Goal: Communication & Community: Answer question/provide support

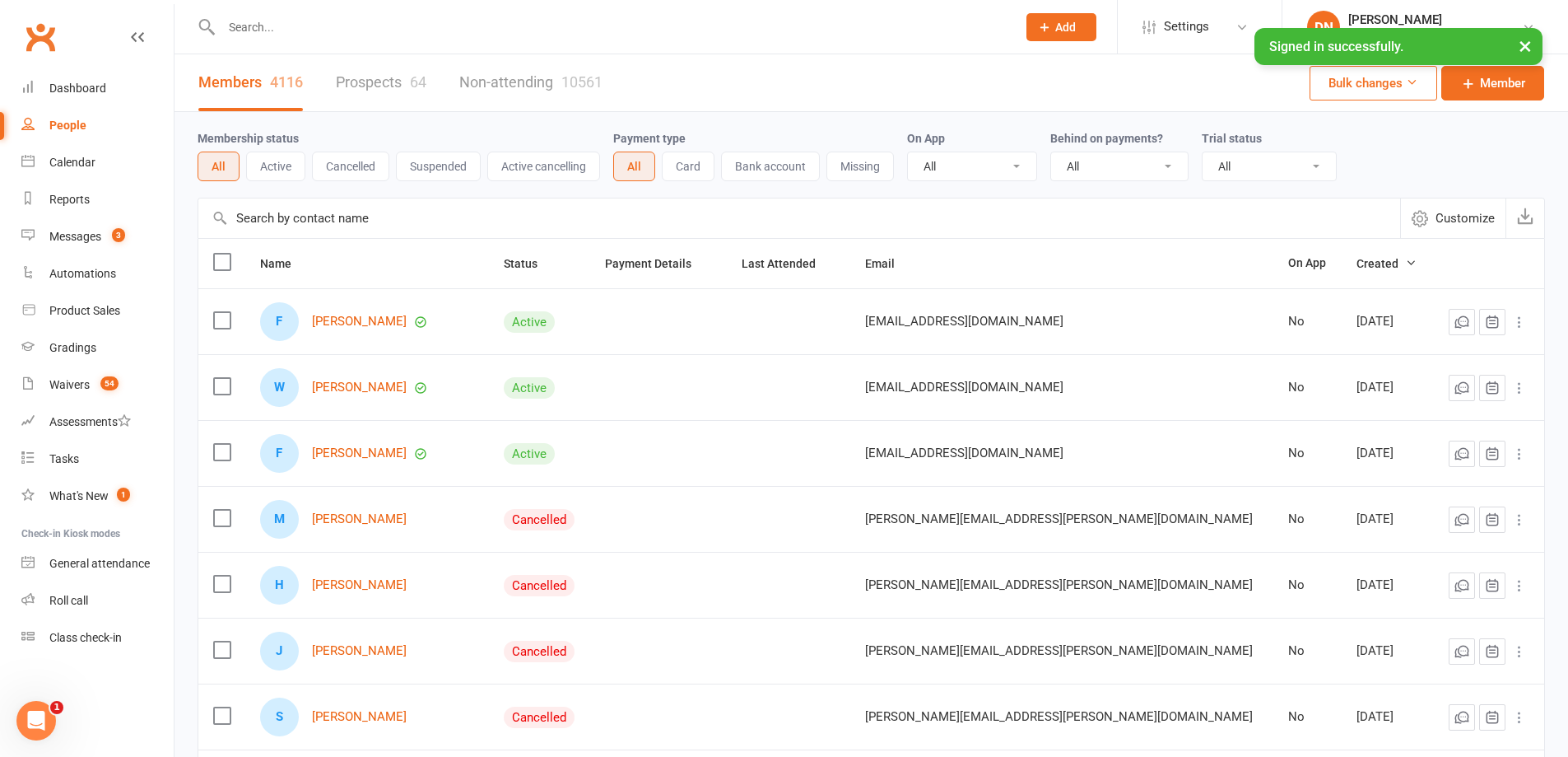
click at [332, 92] on div "Members 4116 Prospects 64 Non-attending 10561" at bounding box center [400, 83] width 452 height 57
click at [352, 75] on link "Prospects 64" at bounding box center [382, 83] width 91 height 57
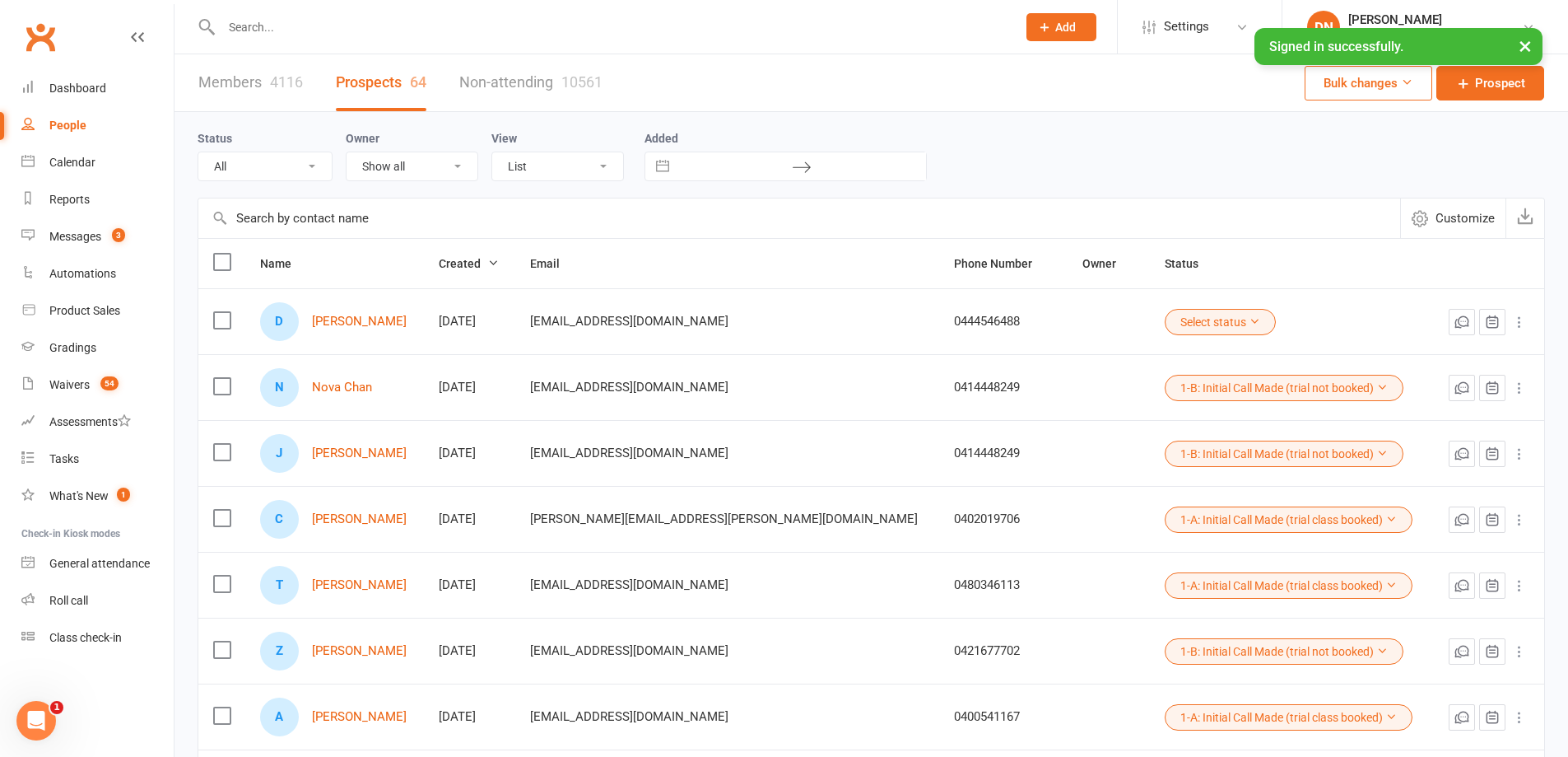
click at [250, 33] on input "text" at bounding box center [610, 26] width 789 height 23
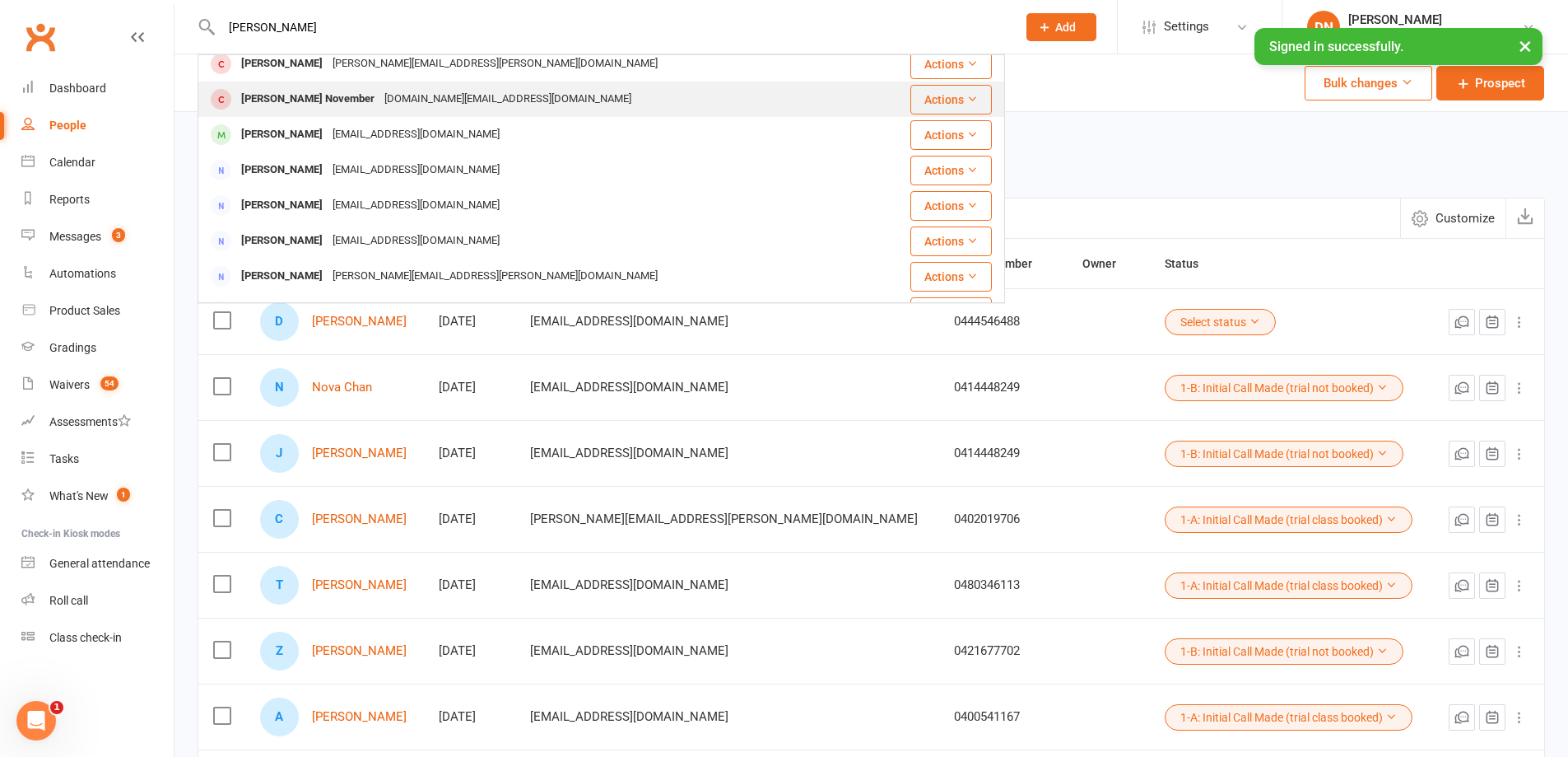
scroll to position [220, 0]
type input "[PERSON_NAME]"
click at [310, 106] on div "[PERSON_NAME]" at bounding box center [282, 101] width 92 height 24
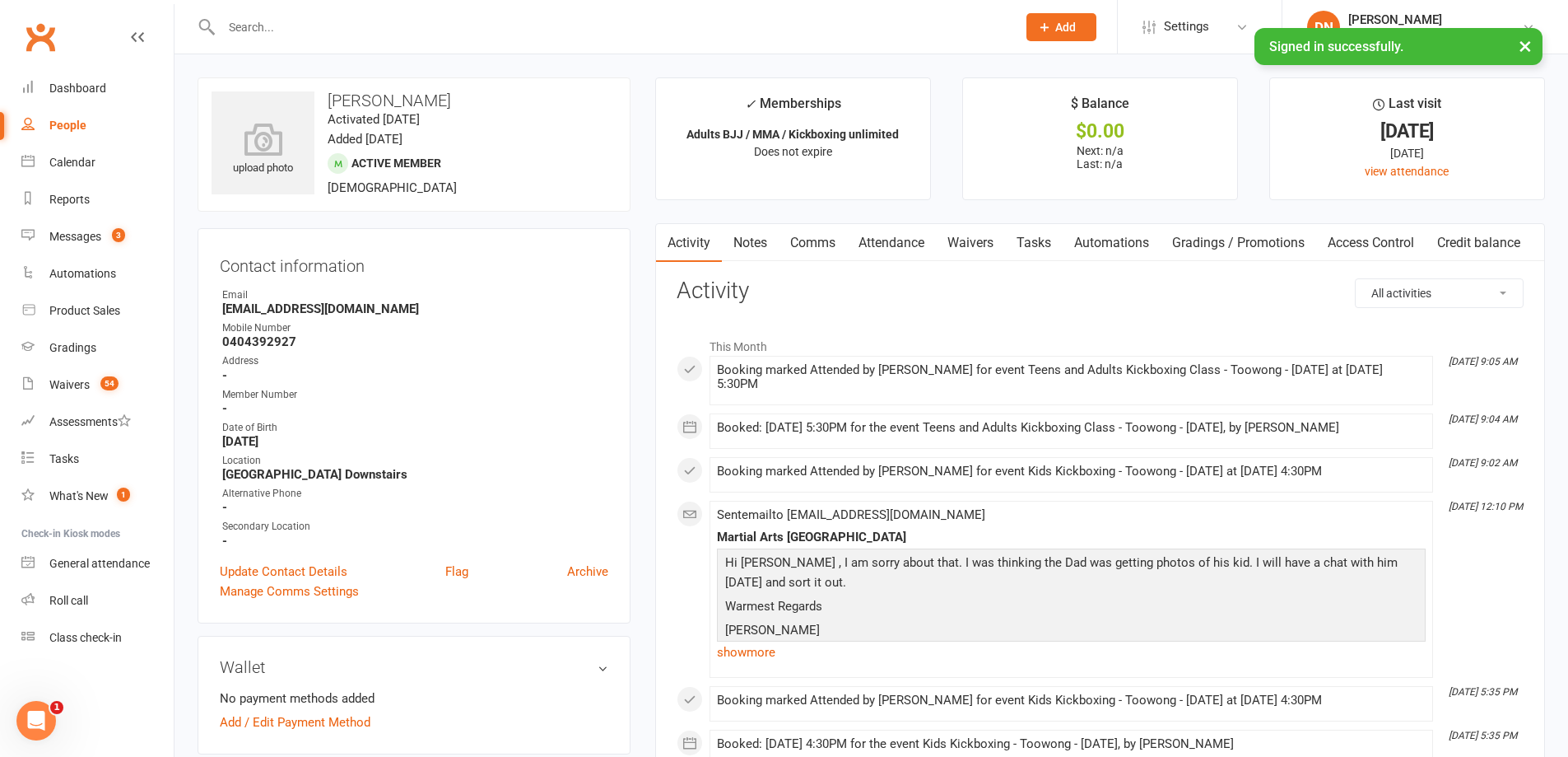
click at [67, 118] on link "People" at bounding box center [98, 125] width 153 height 37
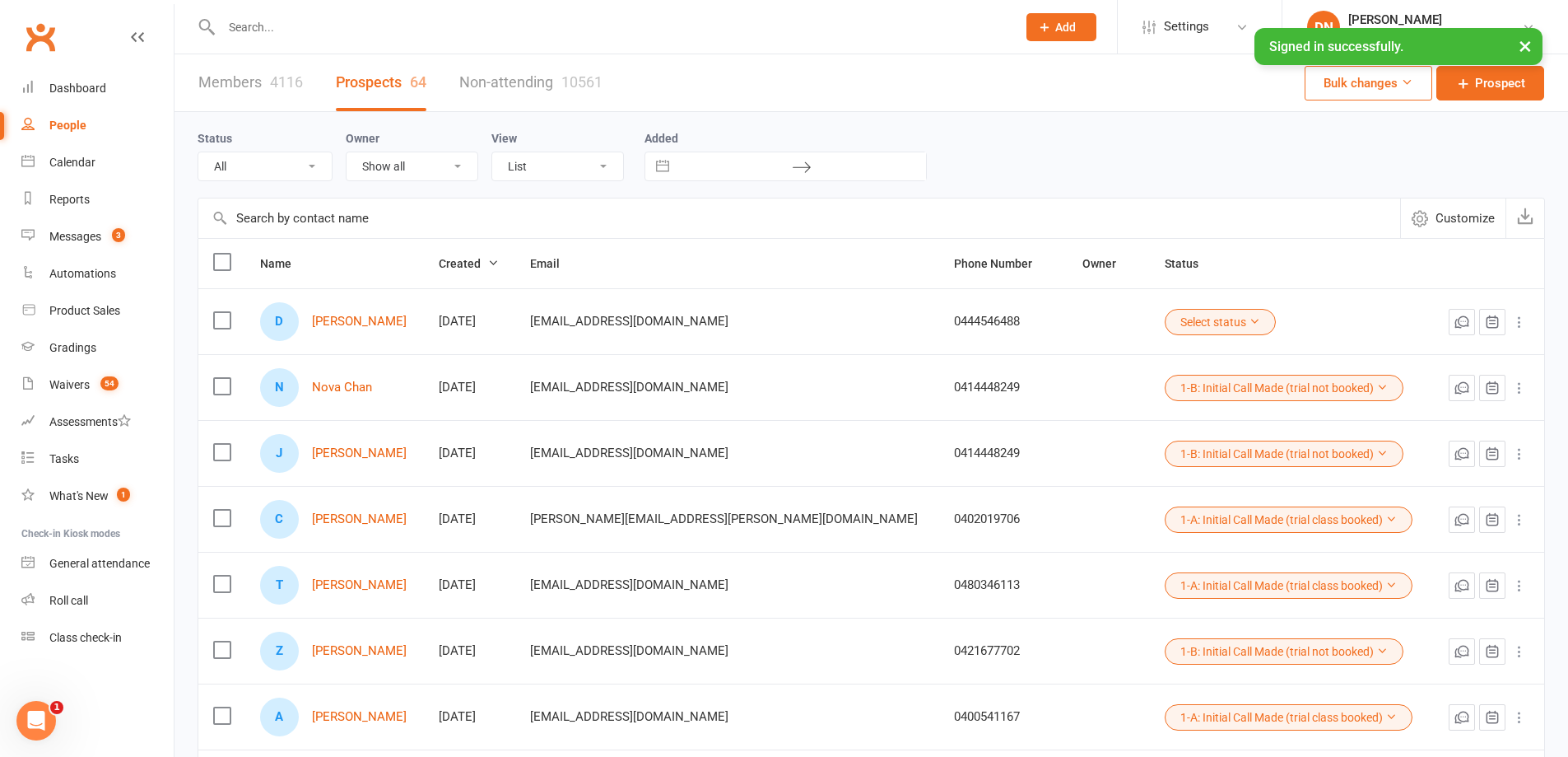
click at [1165, 323] on button "Select status" at bounding box center [1220, 322] width 111 height 26
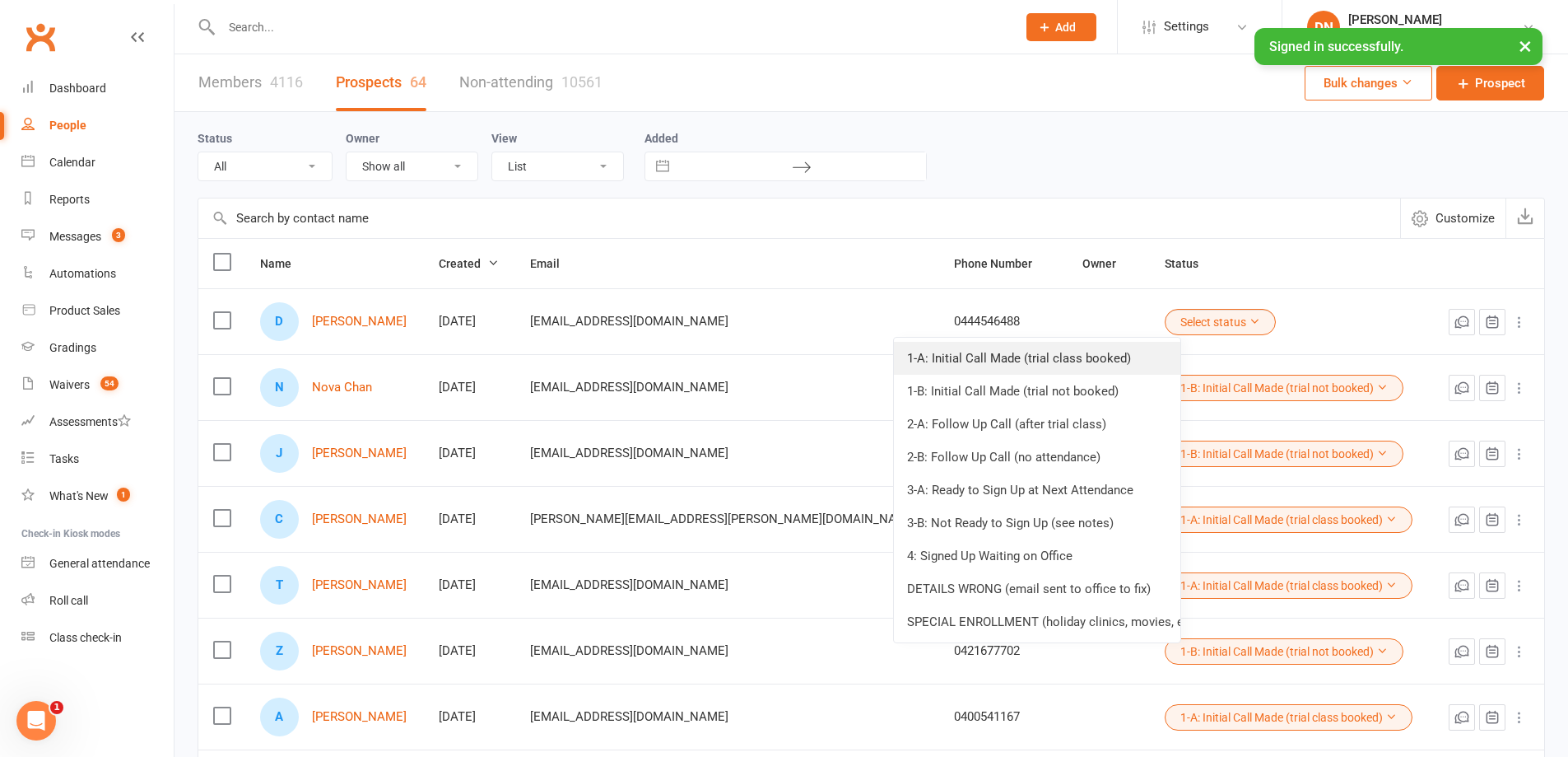
click at [1046, 363] on link "1-A: Initial Call Made (trial class booked)" at bounding box center [1037, 358] width 286 height 33
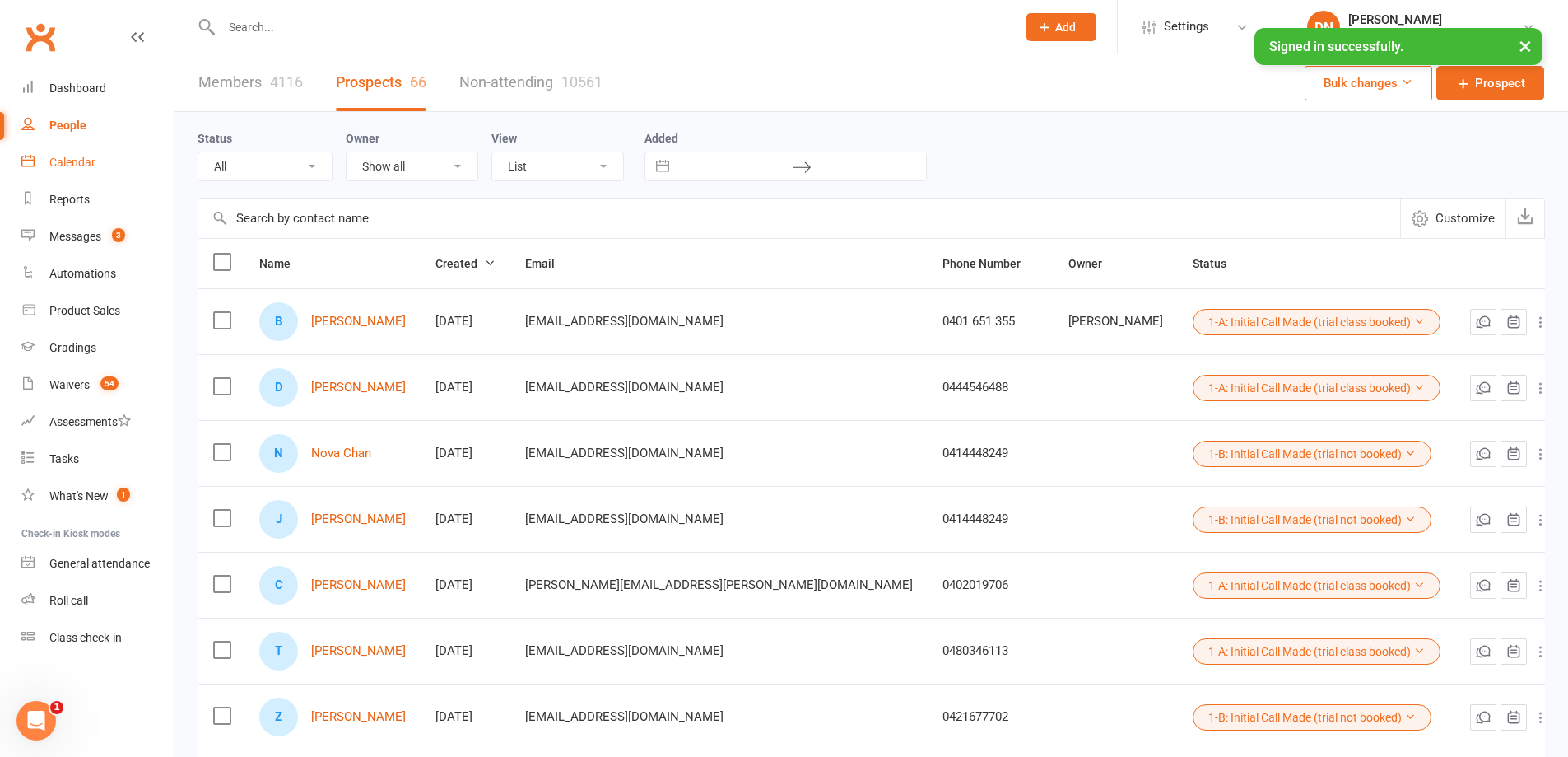
click at [77, 164] on div "Calendar" at bounding box center [72, 162] width 46 height 13
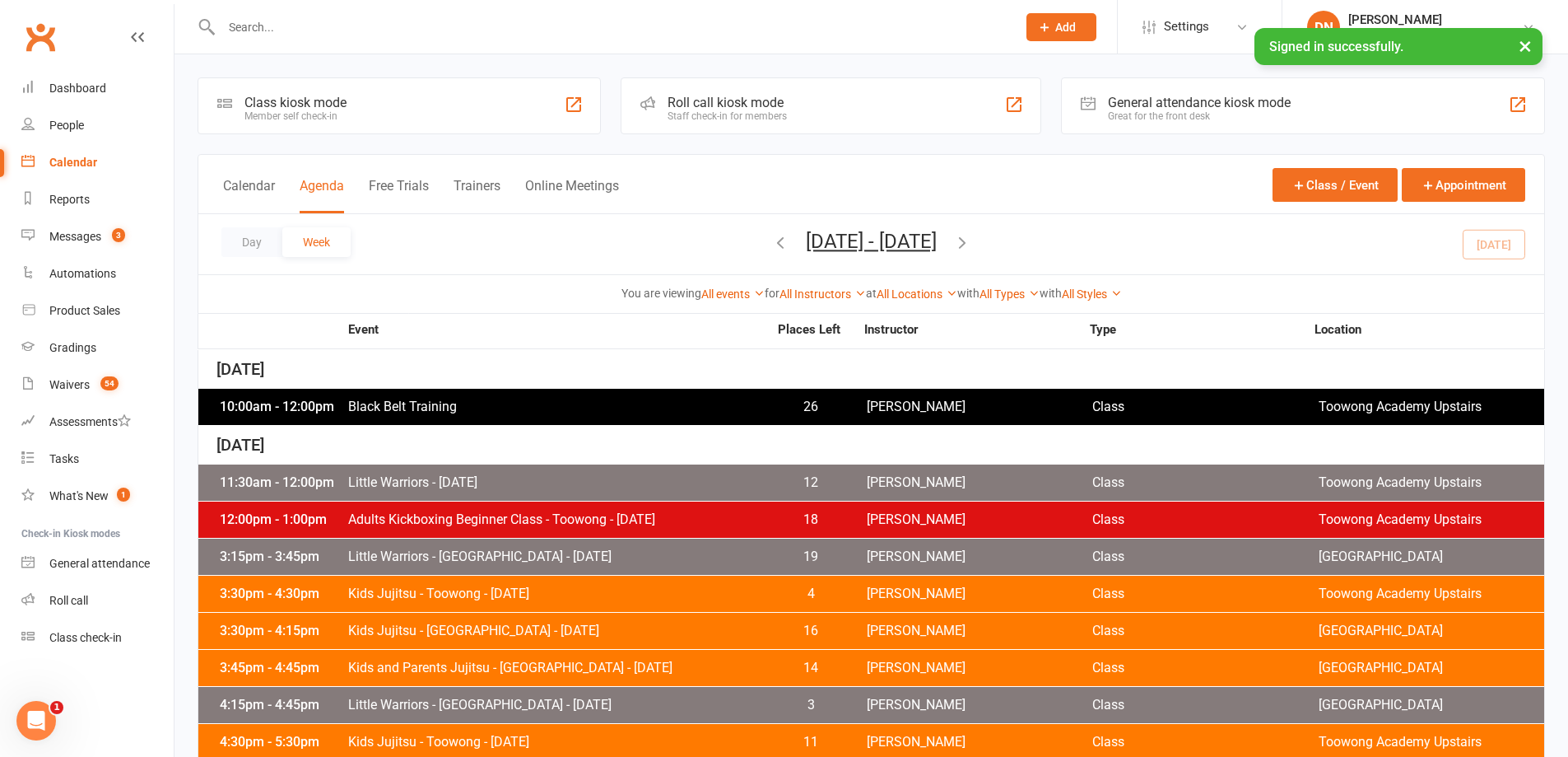
click at [953, 246] on span "[DATE] - [DATE] [DATE] Sun Mon Tue Wed Thu Fri Sat 31 01 02 03 04 05 06 07 08 0…" at bounding box center [871, 244] width 164 height 29
click at [971, 244] on icon "button" at bounding box center [962, 242] width 18 height 18
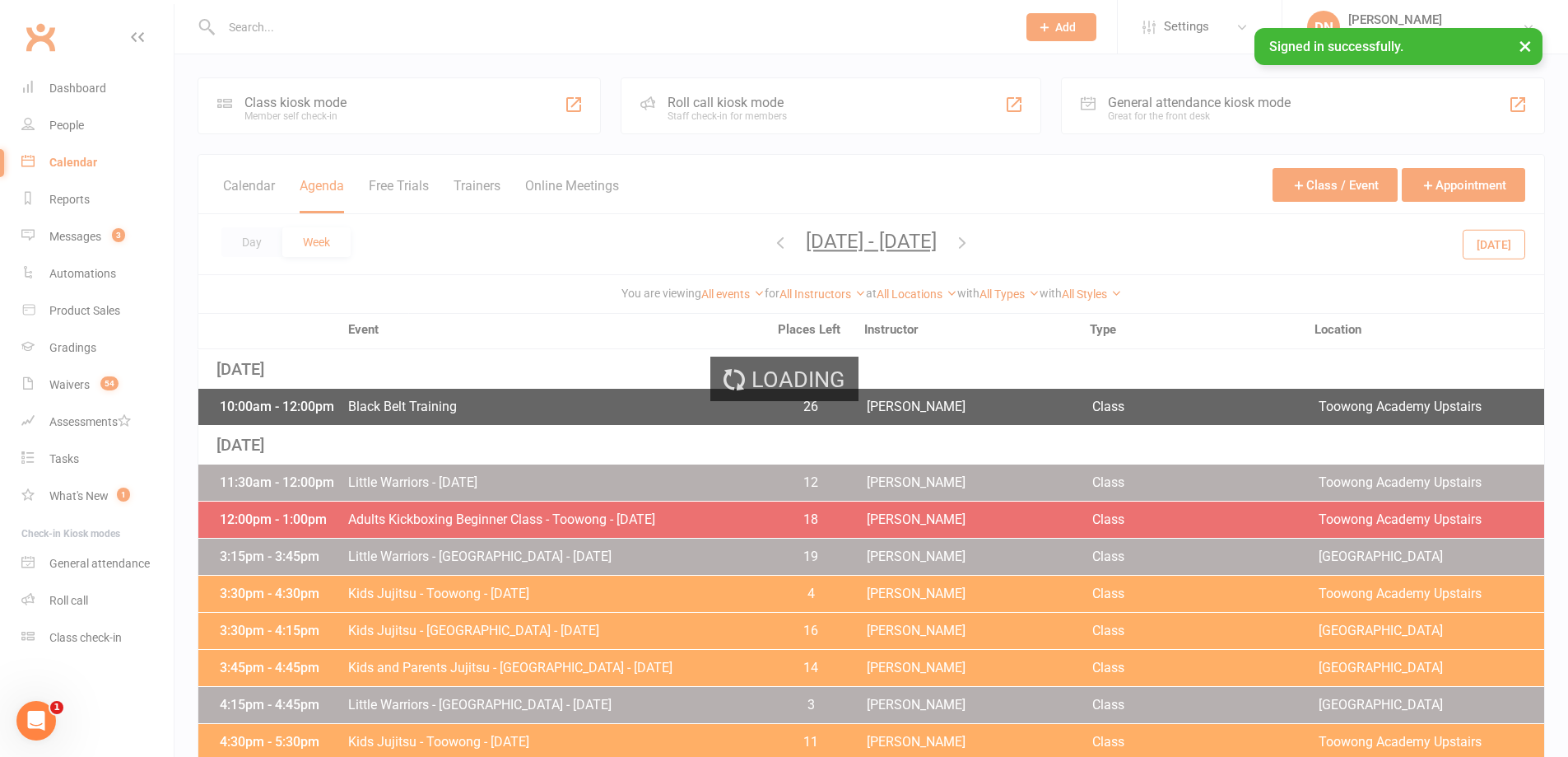
click at [1012, 243] on div "Loading" at bounding box center [784, 378] width 1568 height 757
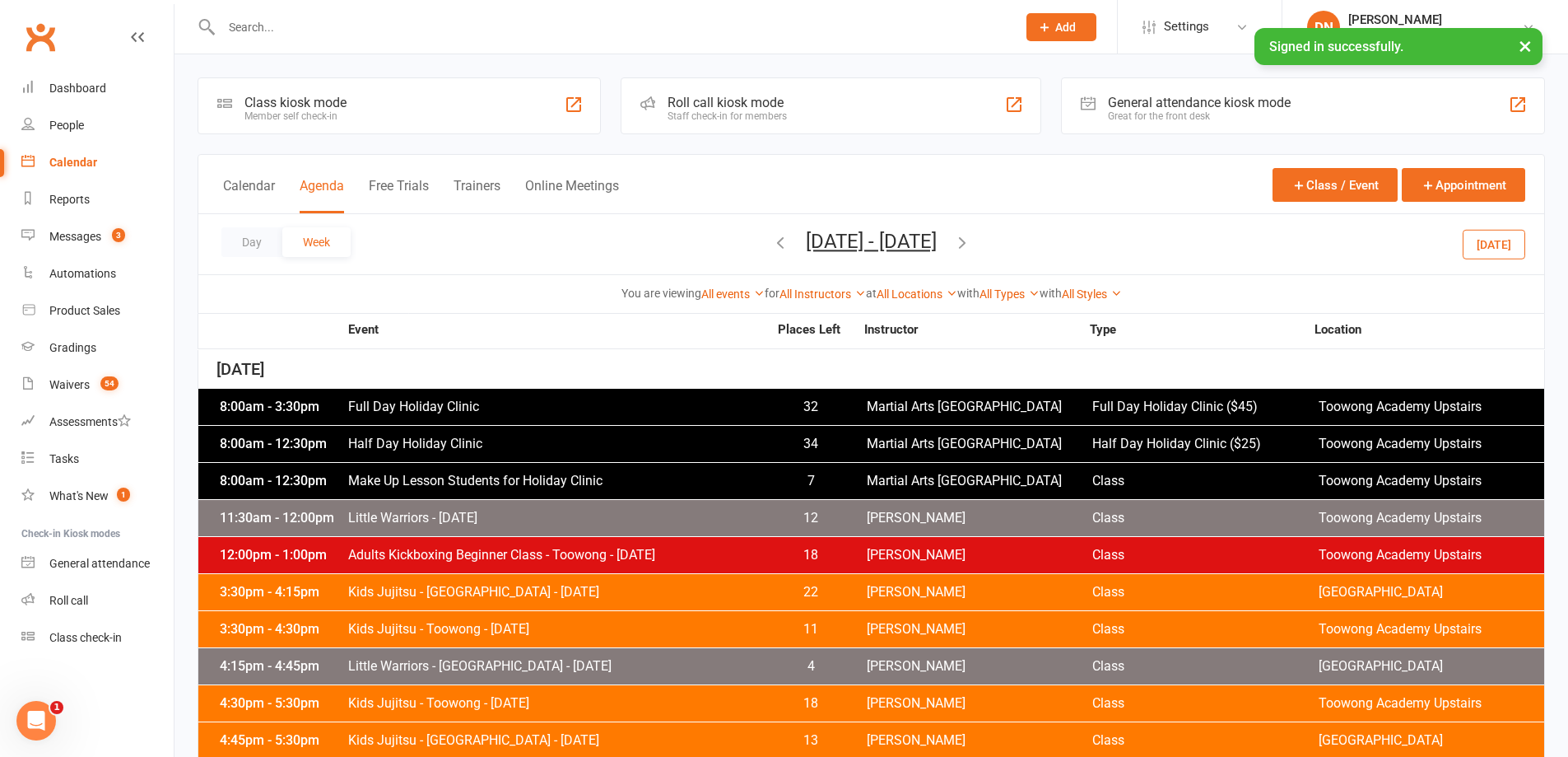
click at [971, 242] on icon "button" at bounding box center [962, 242] width 18 height 18
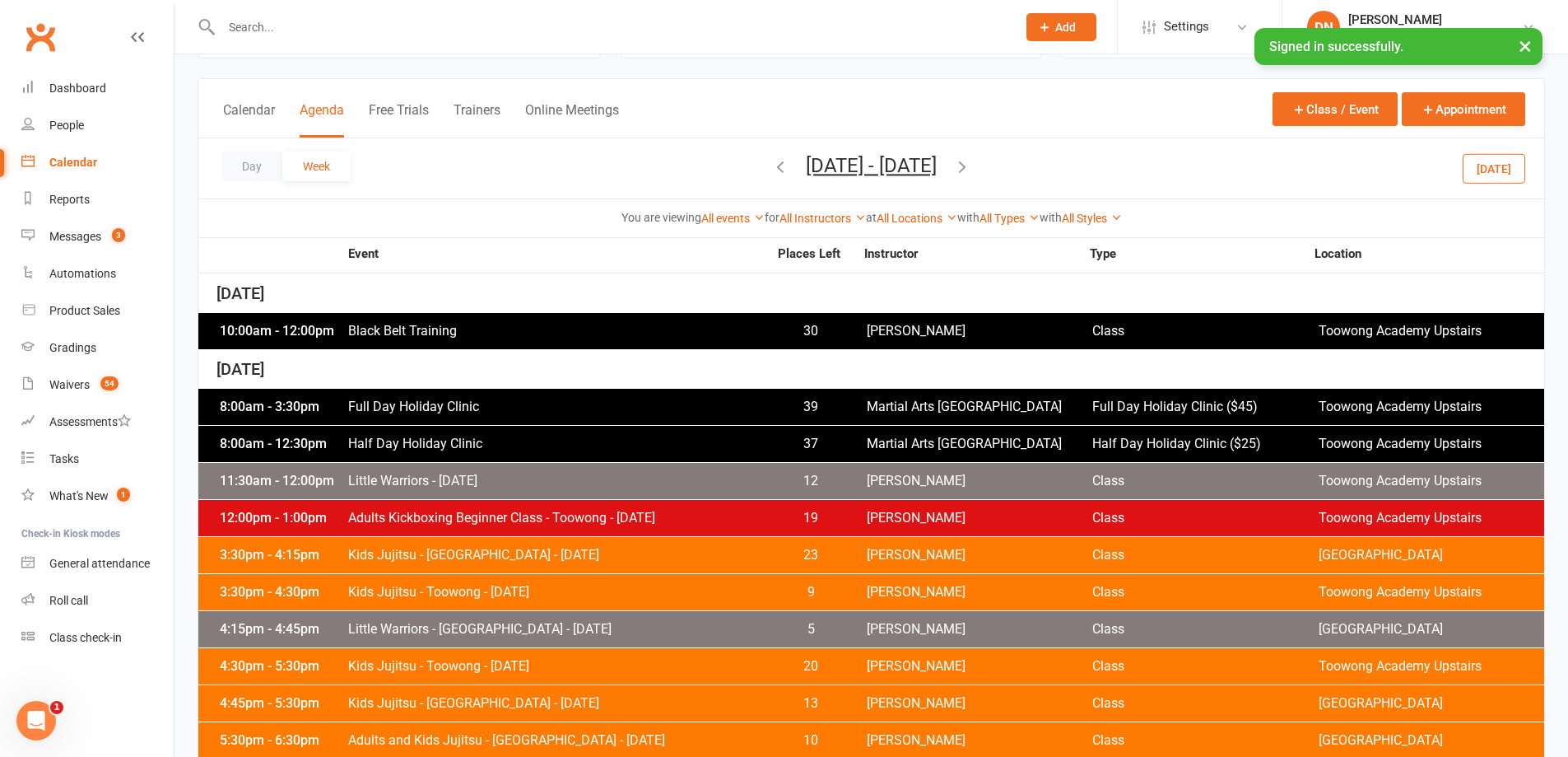
scroll to position [109, 0]
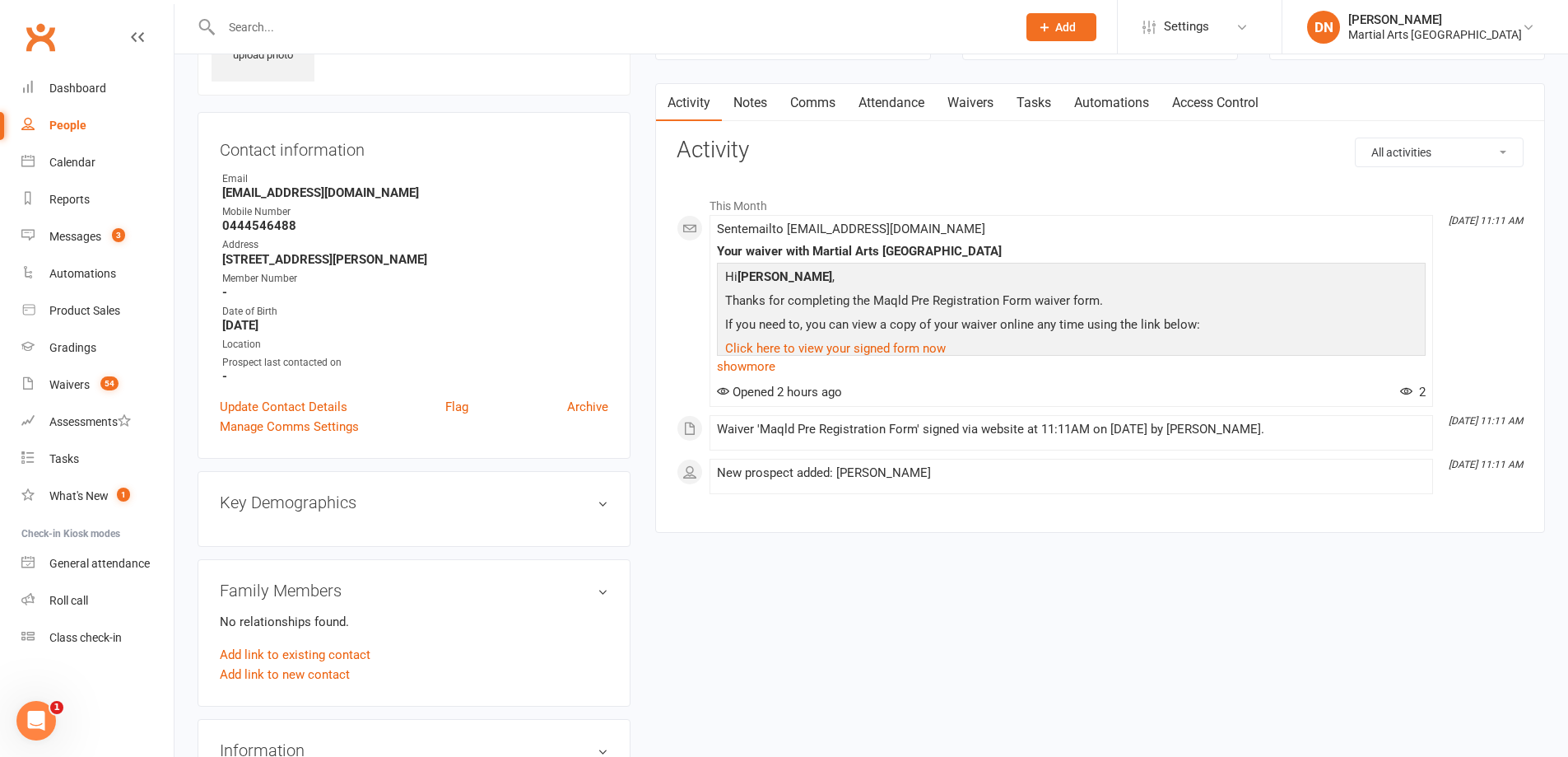
scroll to position [220, 0]
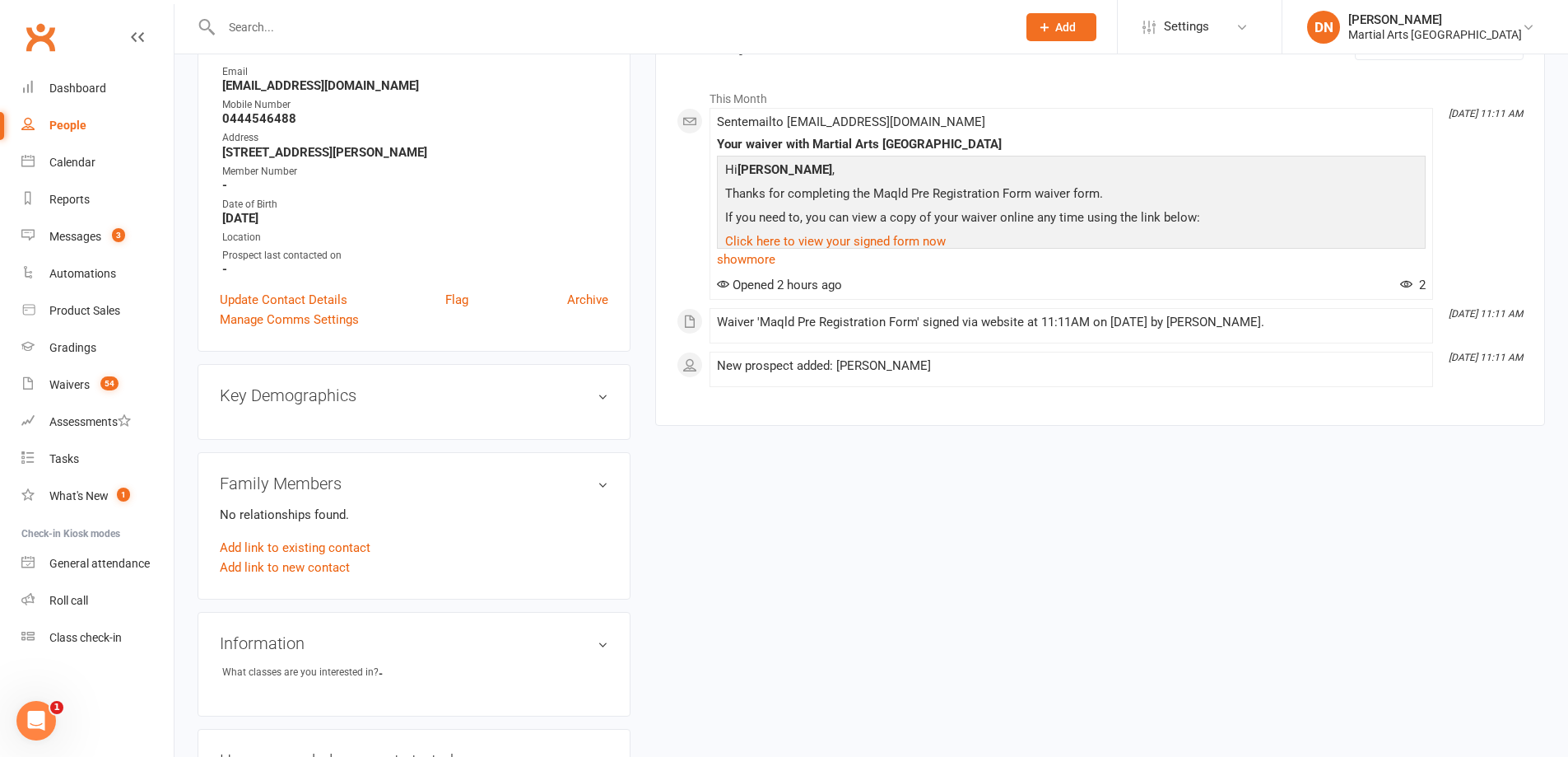
click at [1552, 488] on div "upload photo Diezel Brunker Added 17 September, 2025 prospect 19 years old Cont…" at bounding box center [871, 565] width 1372 height 1416
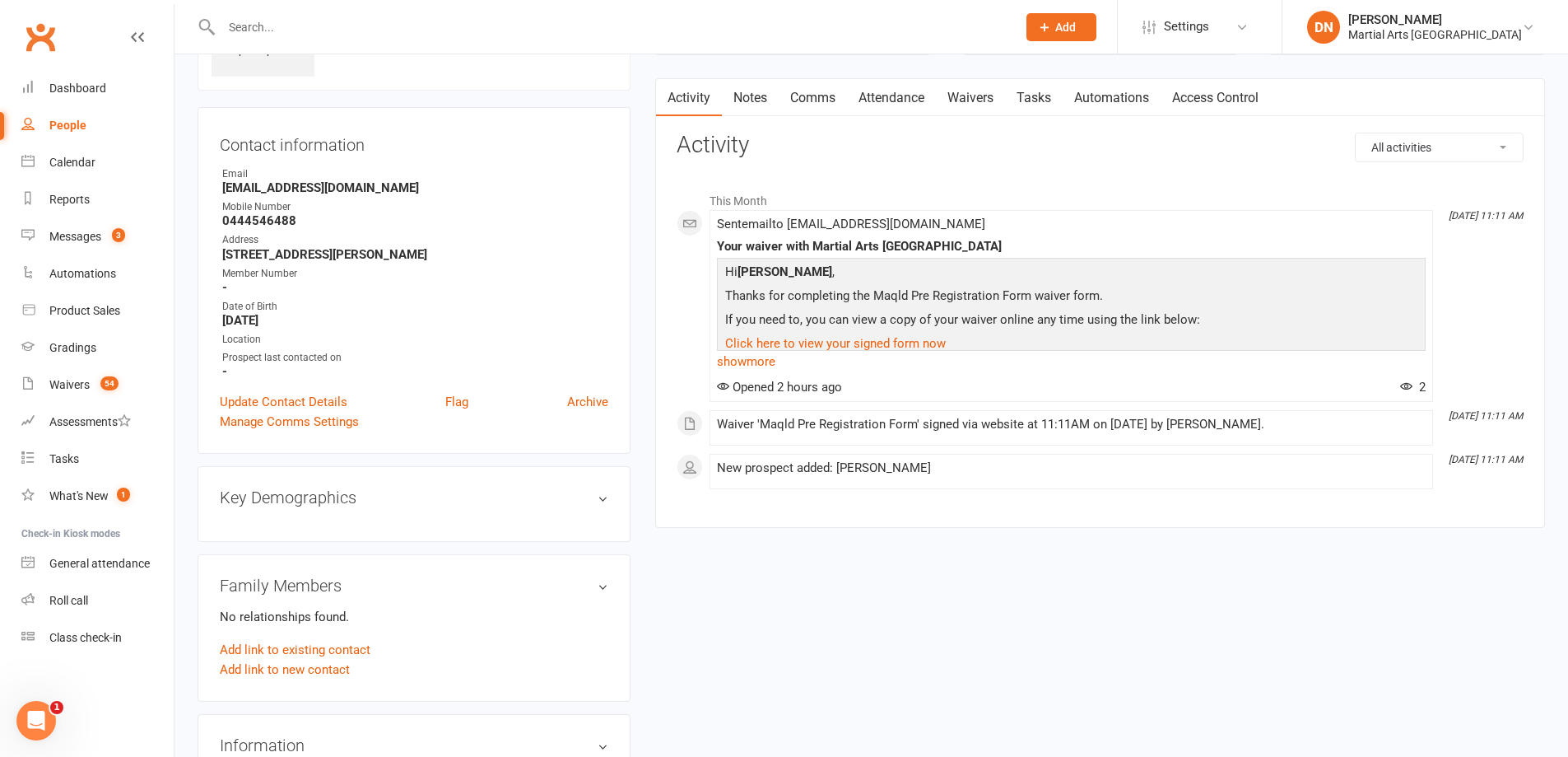
scroll to position [0, 0]
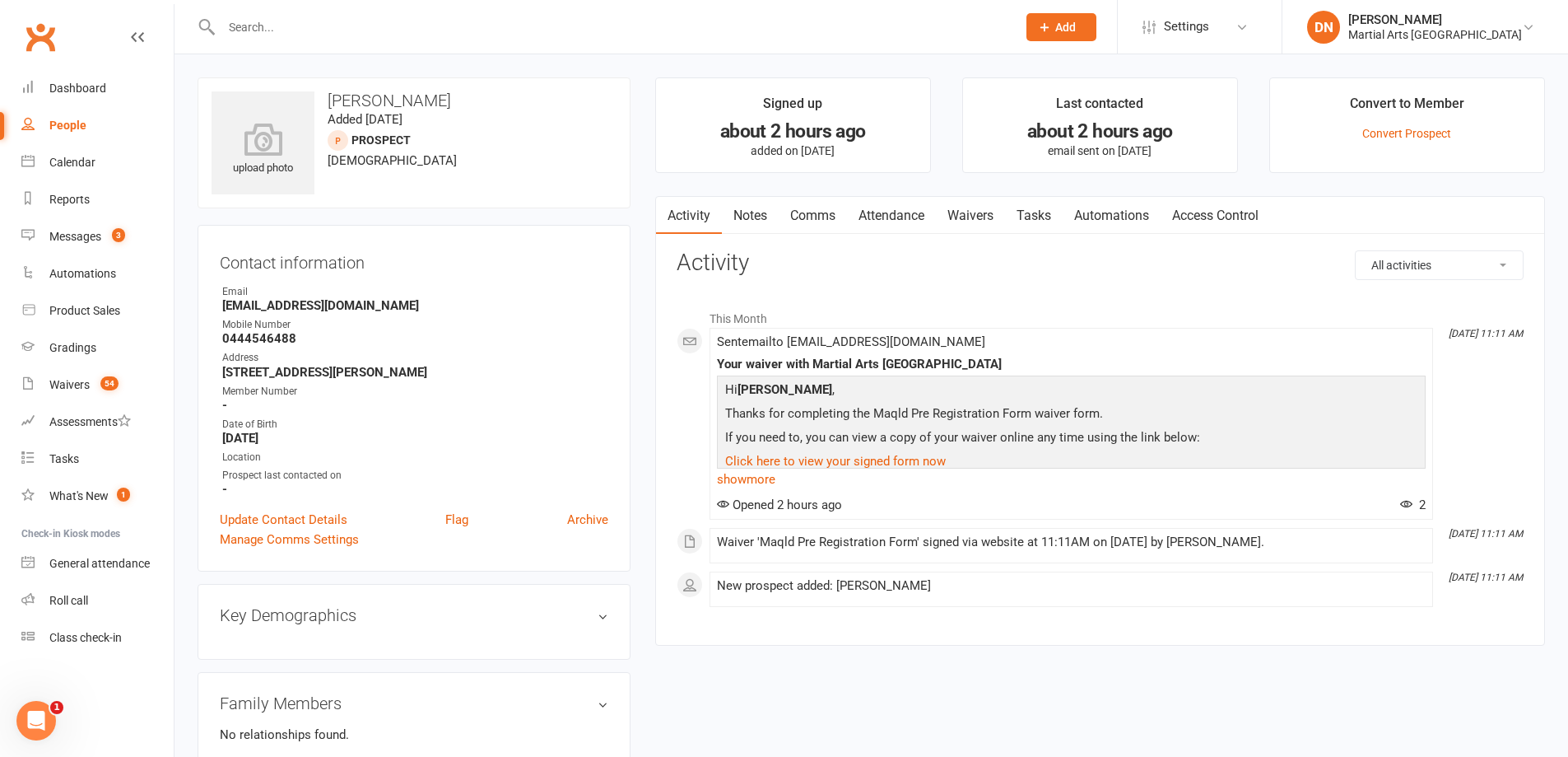
click at [854, 226] on link "Attendance" at bounding box center [891, 216] width 89 height 38
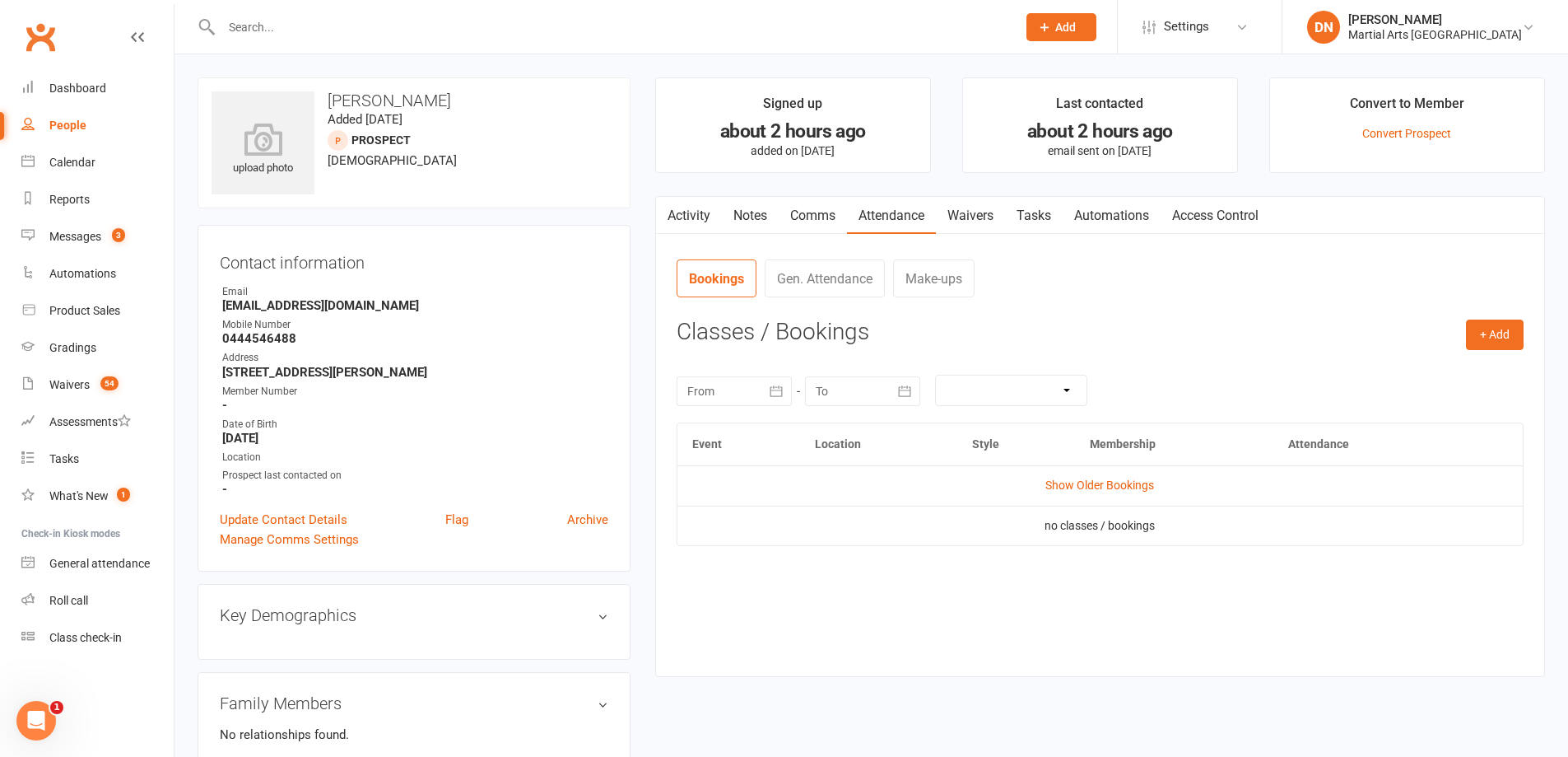
click at [827, 214] on link "Comms" at bounding box center [812, 216] width 68 height 38
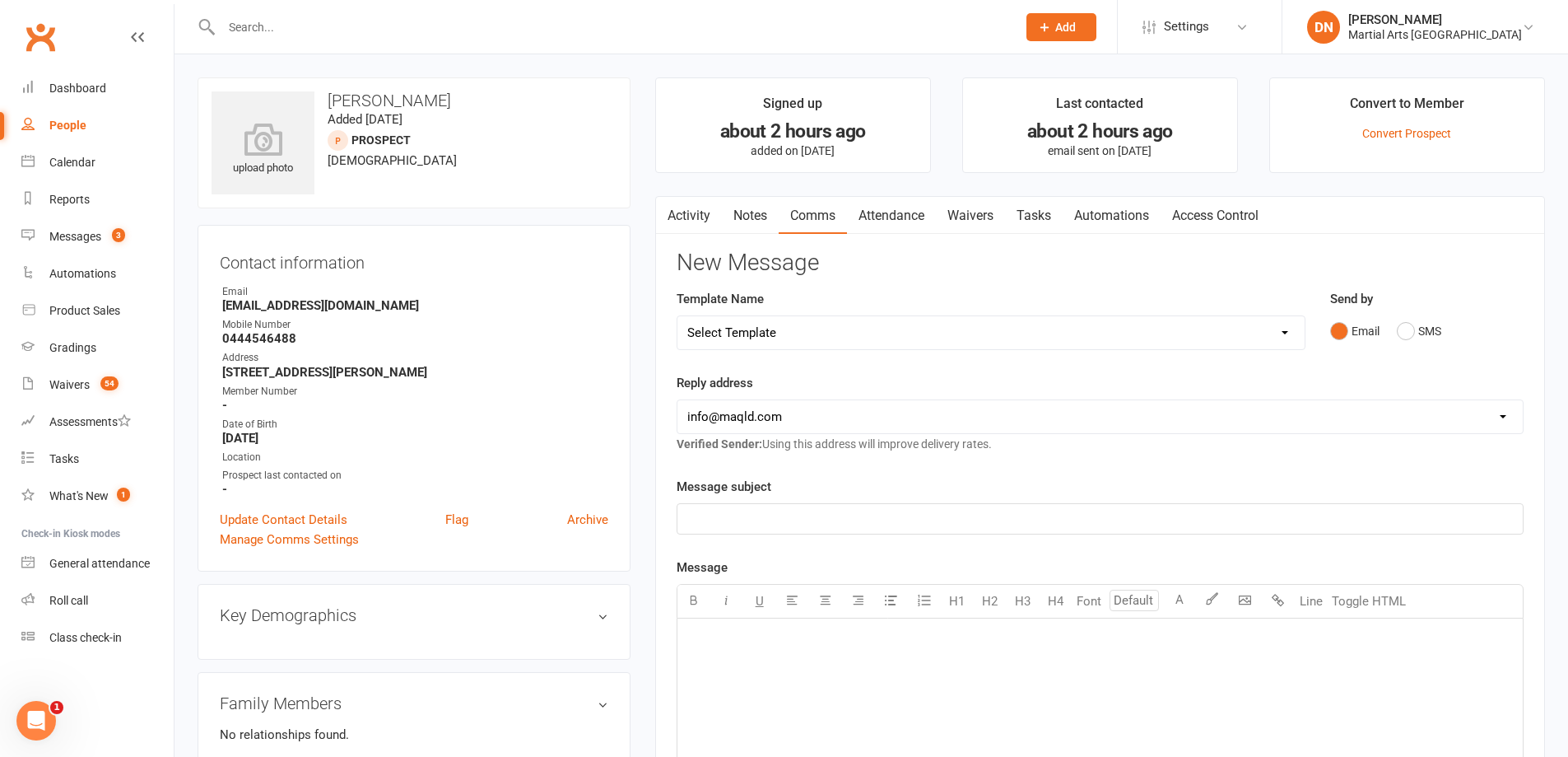
click at [1282, 329] on select "Select Template [Email] Black Belt 1st degree [Email] Bushido Seminar [Email] K…" at bounding box center [991, 333] width 627 height 33
select select "10"
click at [678, 316] on select "Select Template [Email] Black Belt 1st degree [Email] Bushido Seminar [Email] K…" at bounding box center [991, 333] width 627 height 33
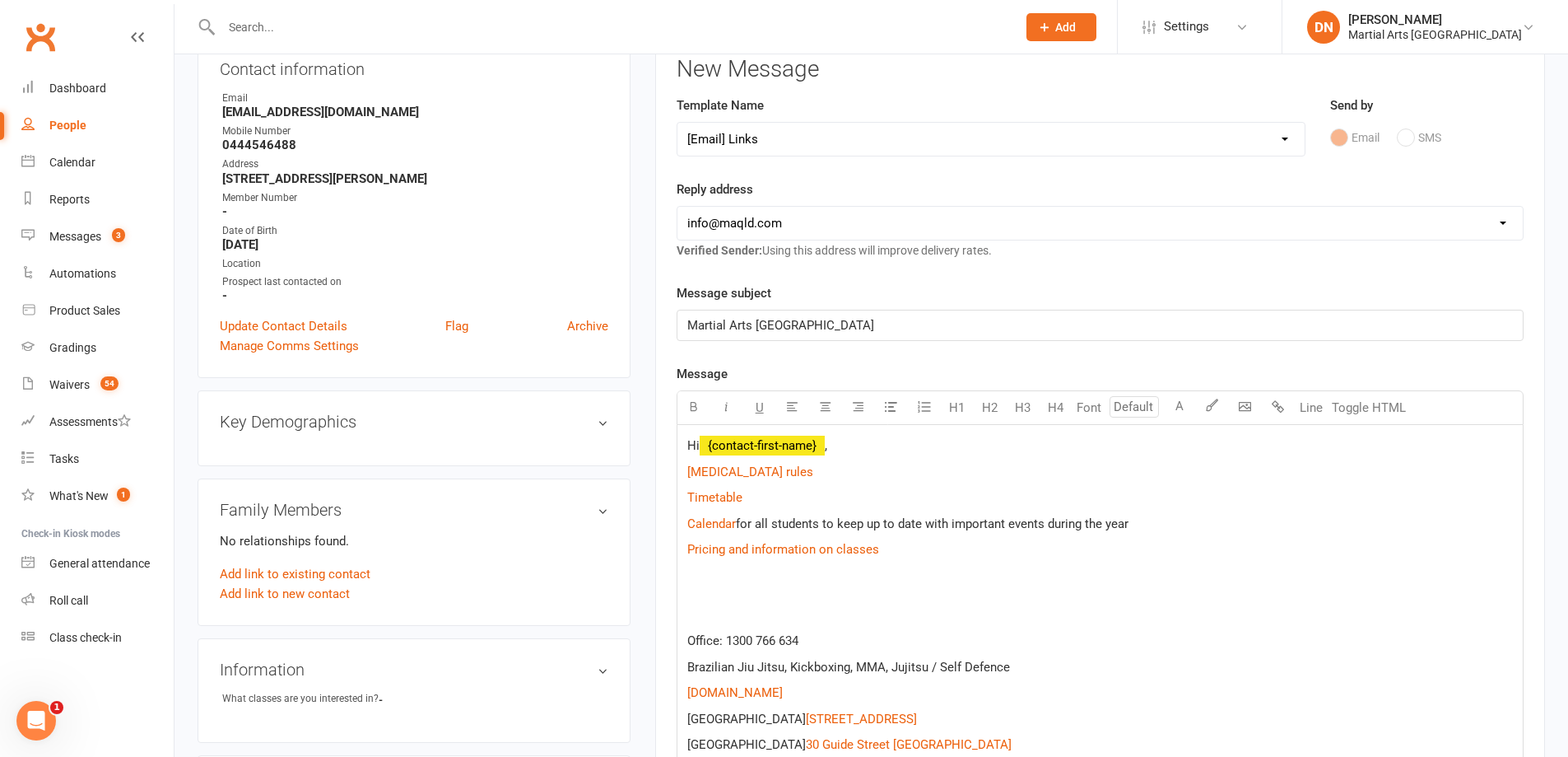
scroll to position [439, 0]
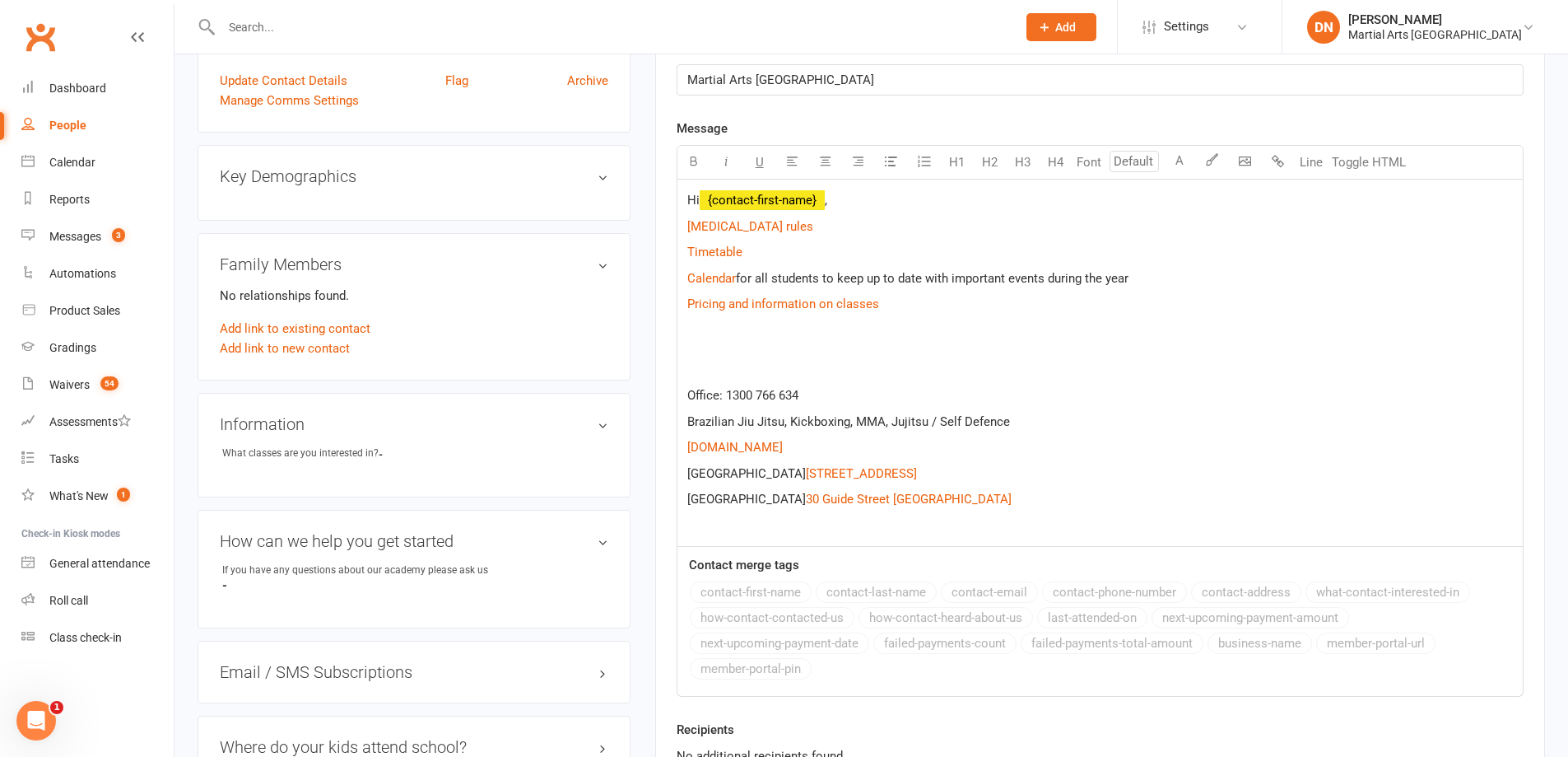
click at [874, 214] on div "Hi ﻿ {contact-first-name} , $ Covid 19 rules $ $ Timetable $ $ Calendar $ for a…" at bounding box center [1100, 363] width 845 height 367
click at [854, 188] on div "Hi ﻿ {contact-first-name} , $ Covid 19 rules $ $ Timetable $ $ Calendar $ for a…" at bounding box center [1100, 363] width 845 height 367
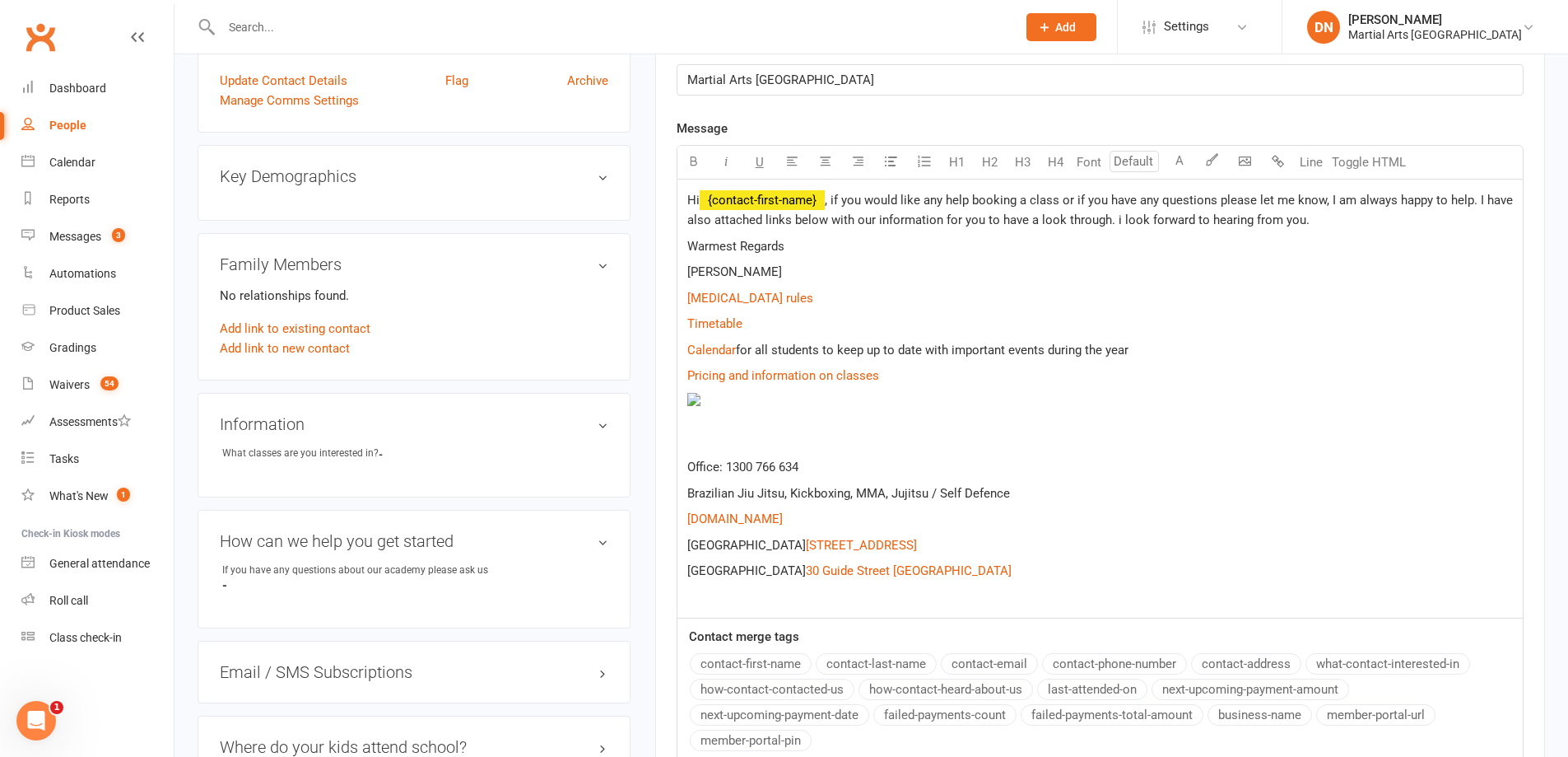
click at [1300, 224] on span ", if you would like any help booking a class or if you have any questions pleas…" at bounding box center [1101, 210] width 829 height 35
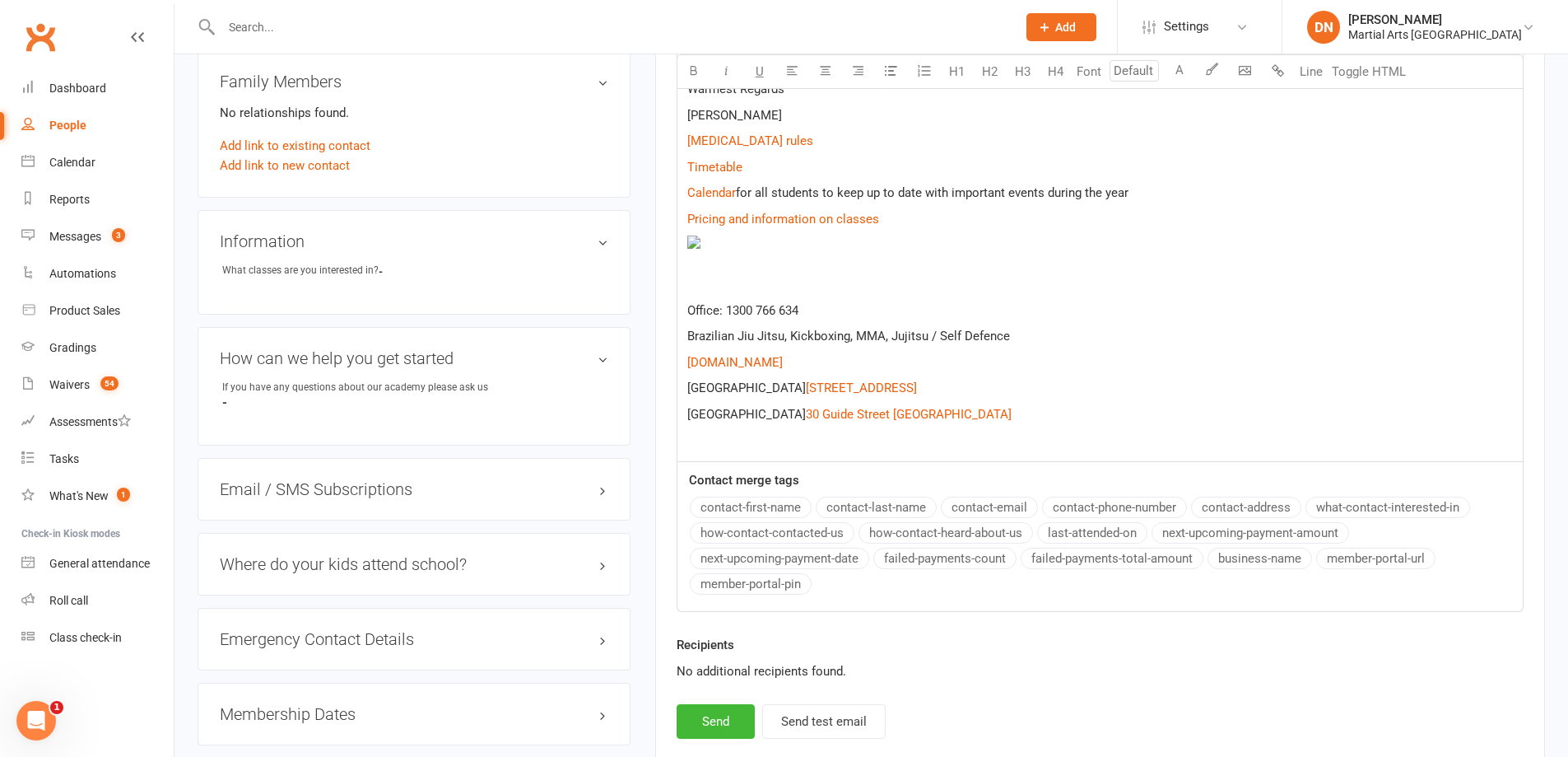
scroll to position [802, 0]
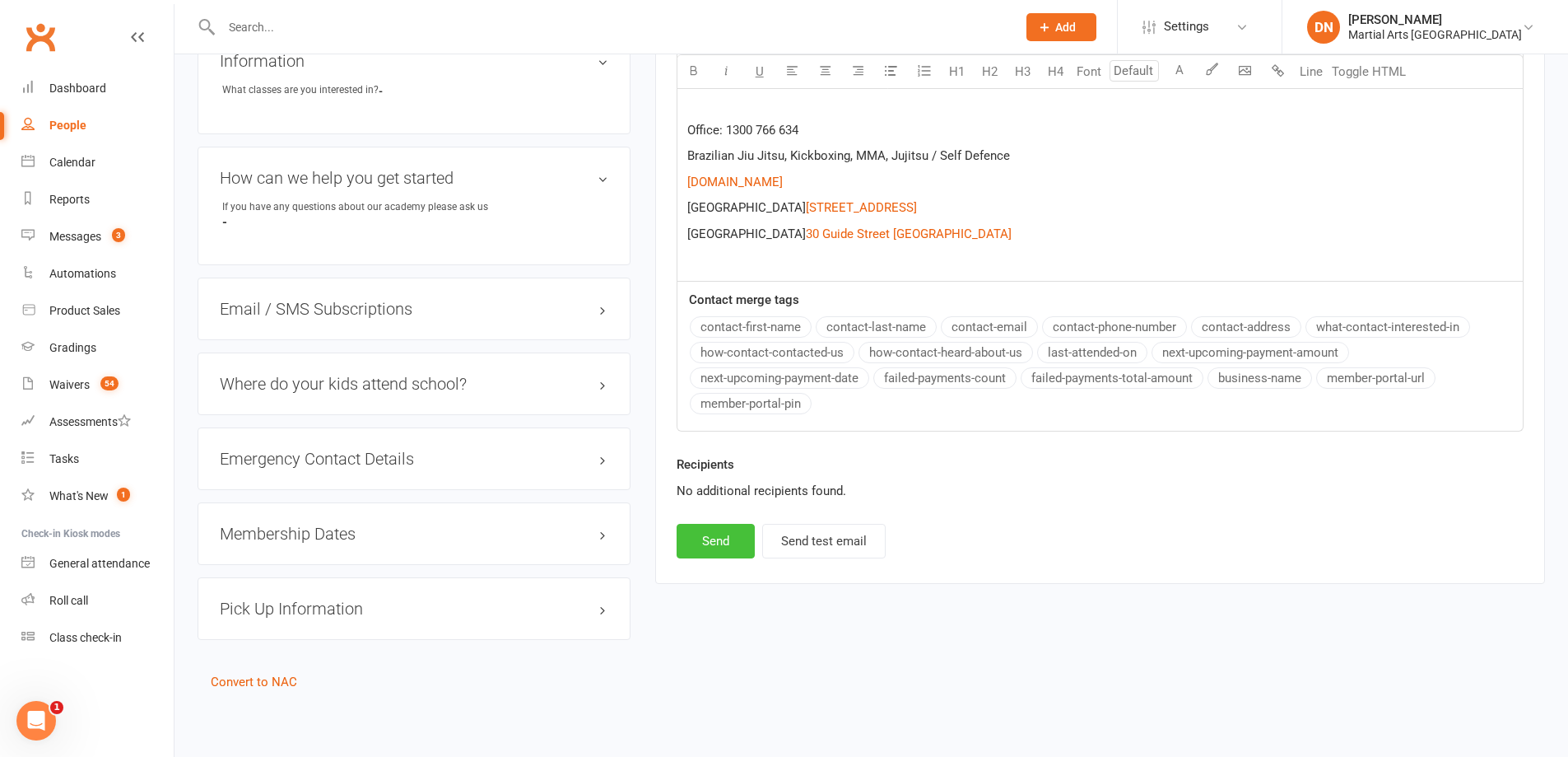
click at [710, 542] on button "Send" at bounding box center [716, 541] width 78 height 35
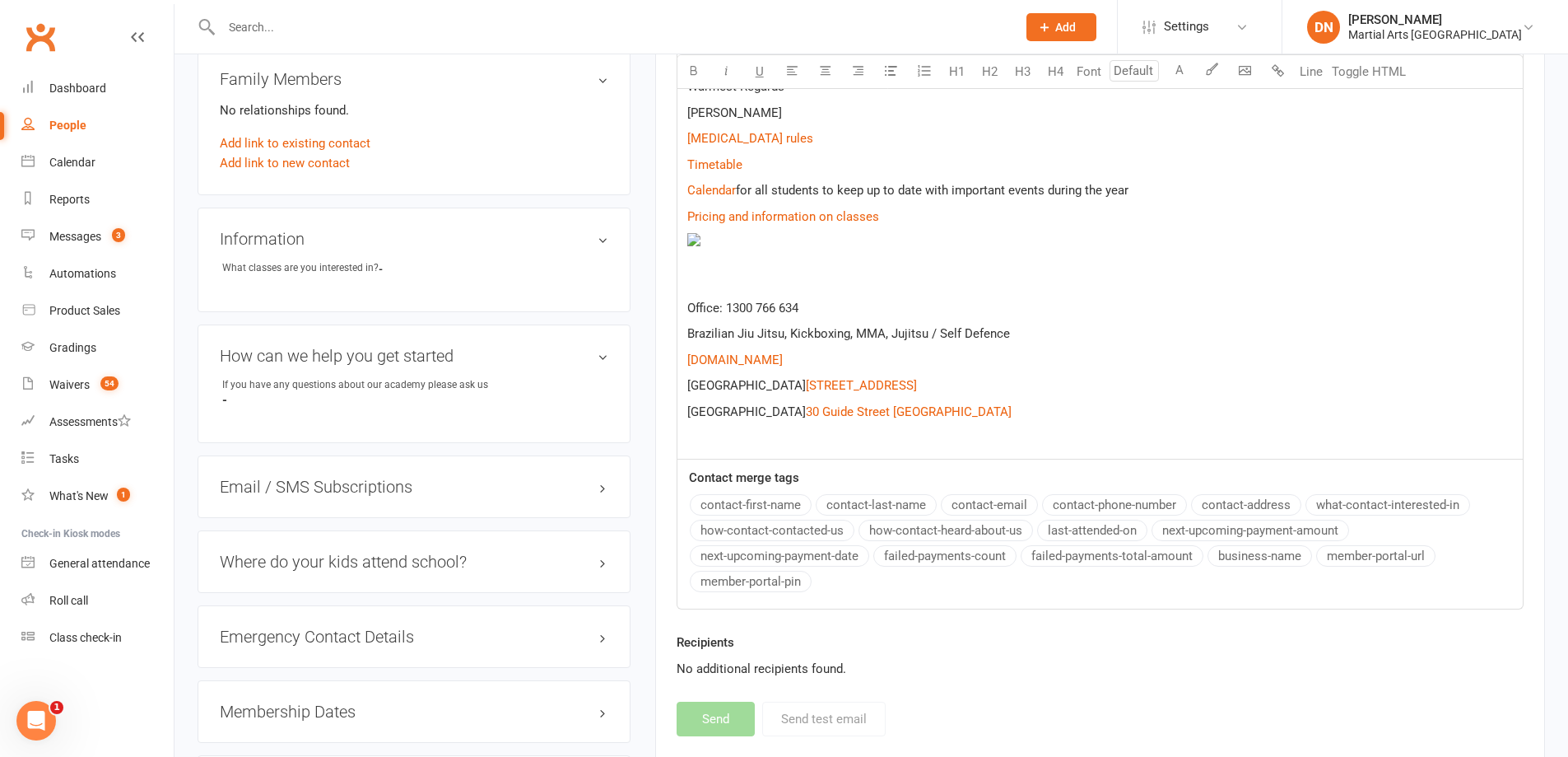
select select
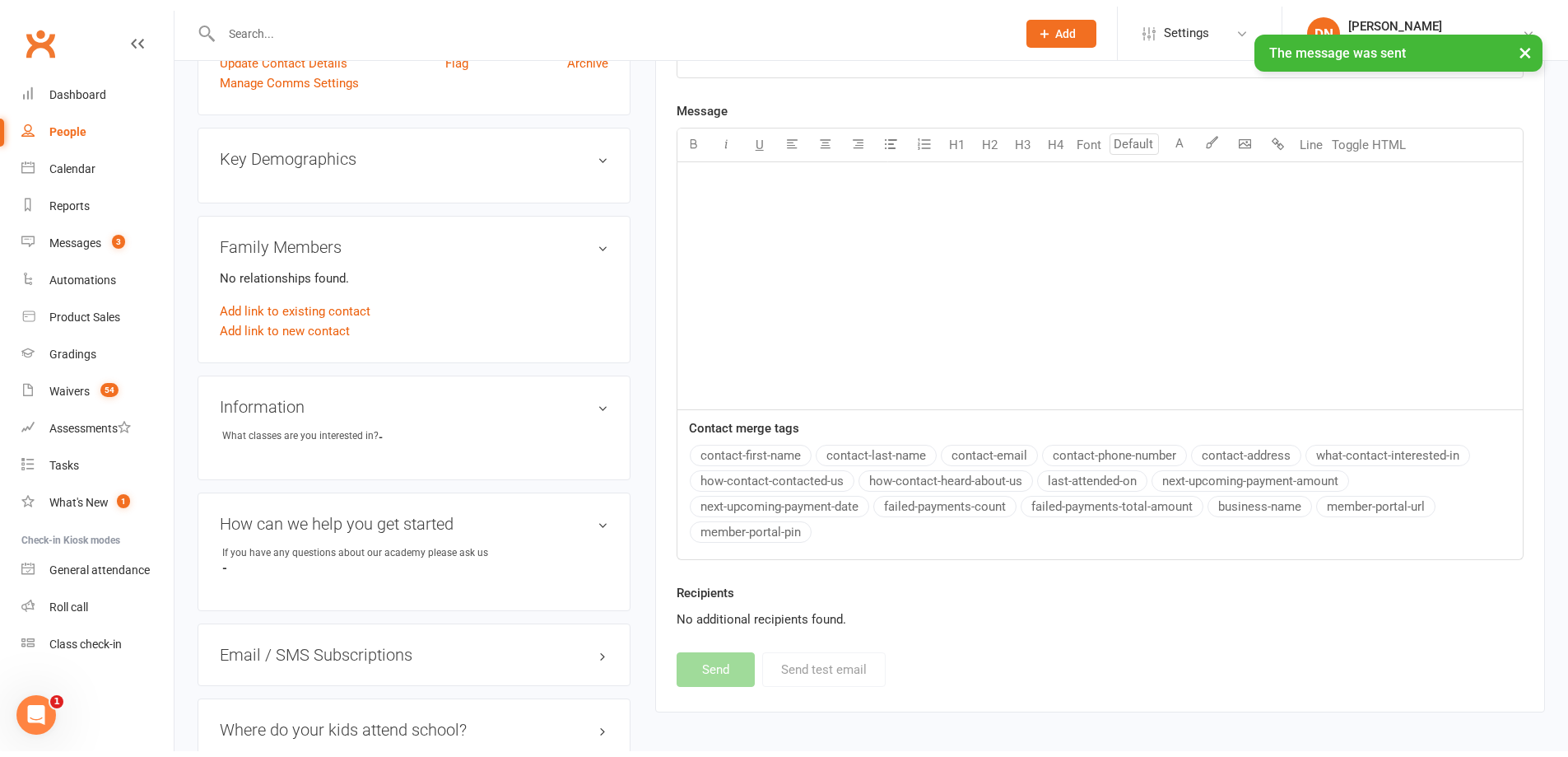
scroll to position [0, 0]
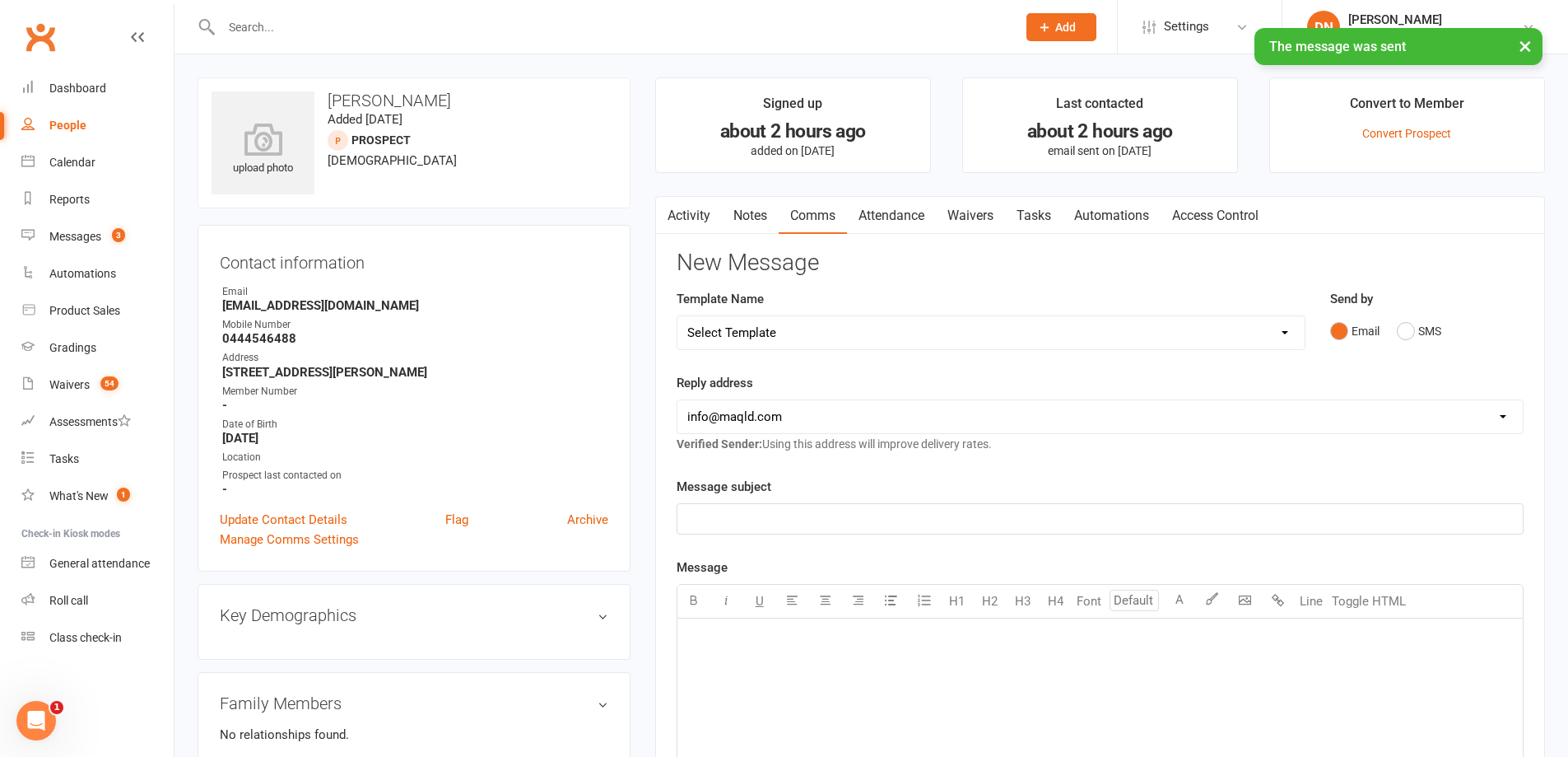
click at [734, 224] on link "Notes" at bounding box center [749, 216] width 57 height 38
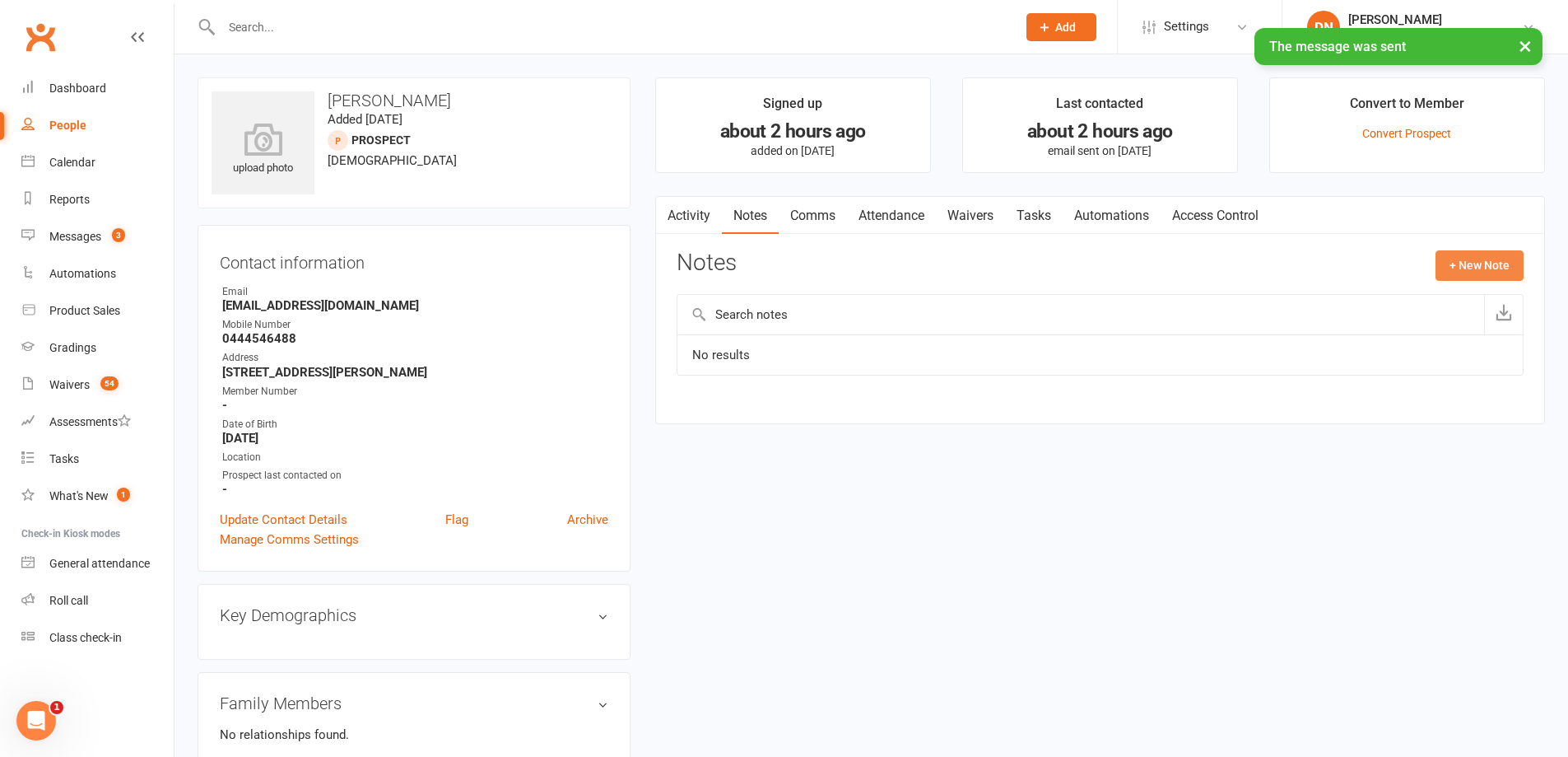
click at [1439, 275] on button "+ New Note" at bounding box center [1479, 264] width 88 height 30
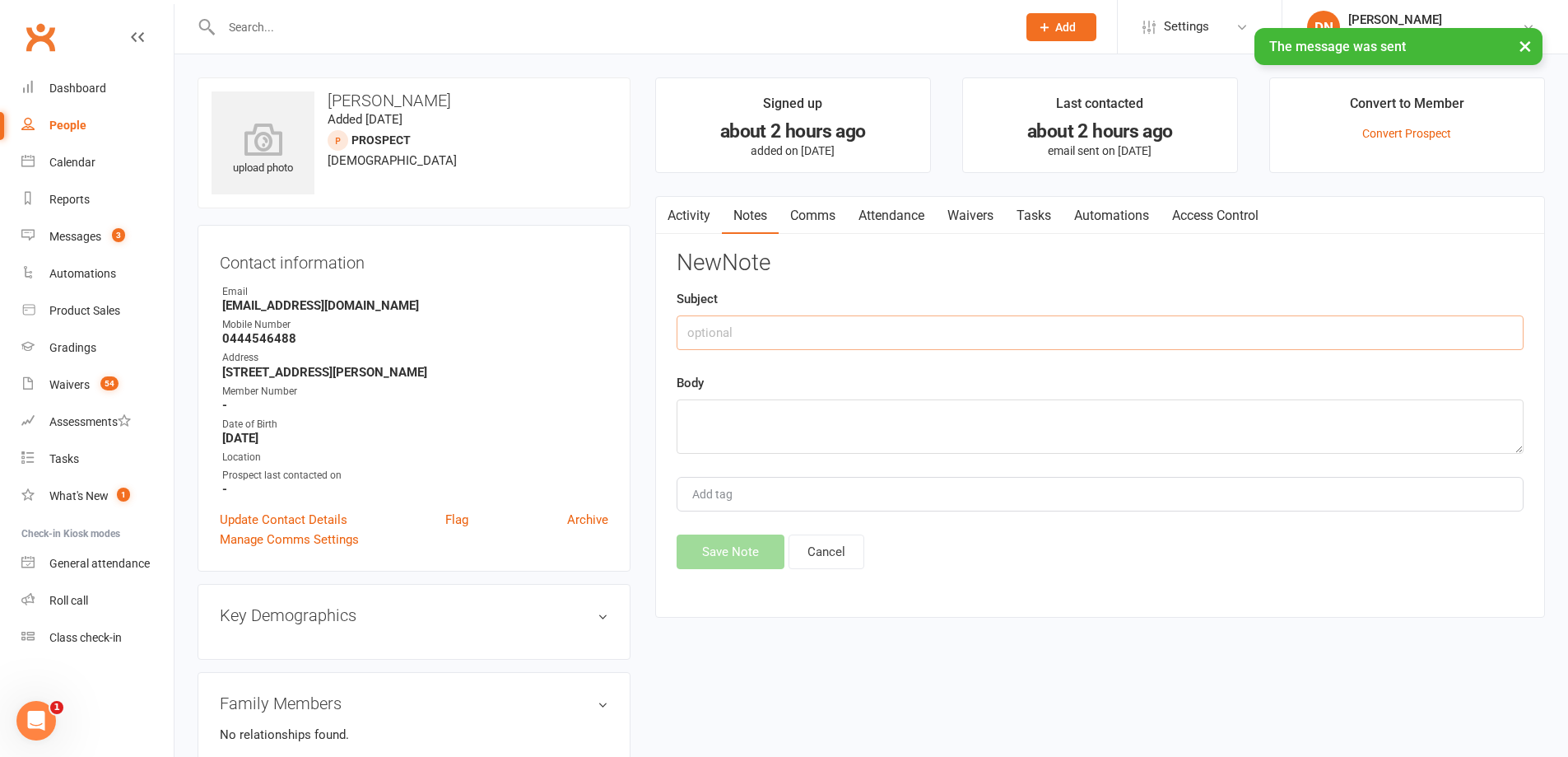
click at [773, 327] on input "text" at bounding box center [1100, 333] width 847 height 35
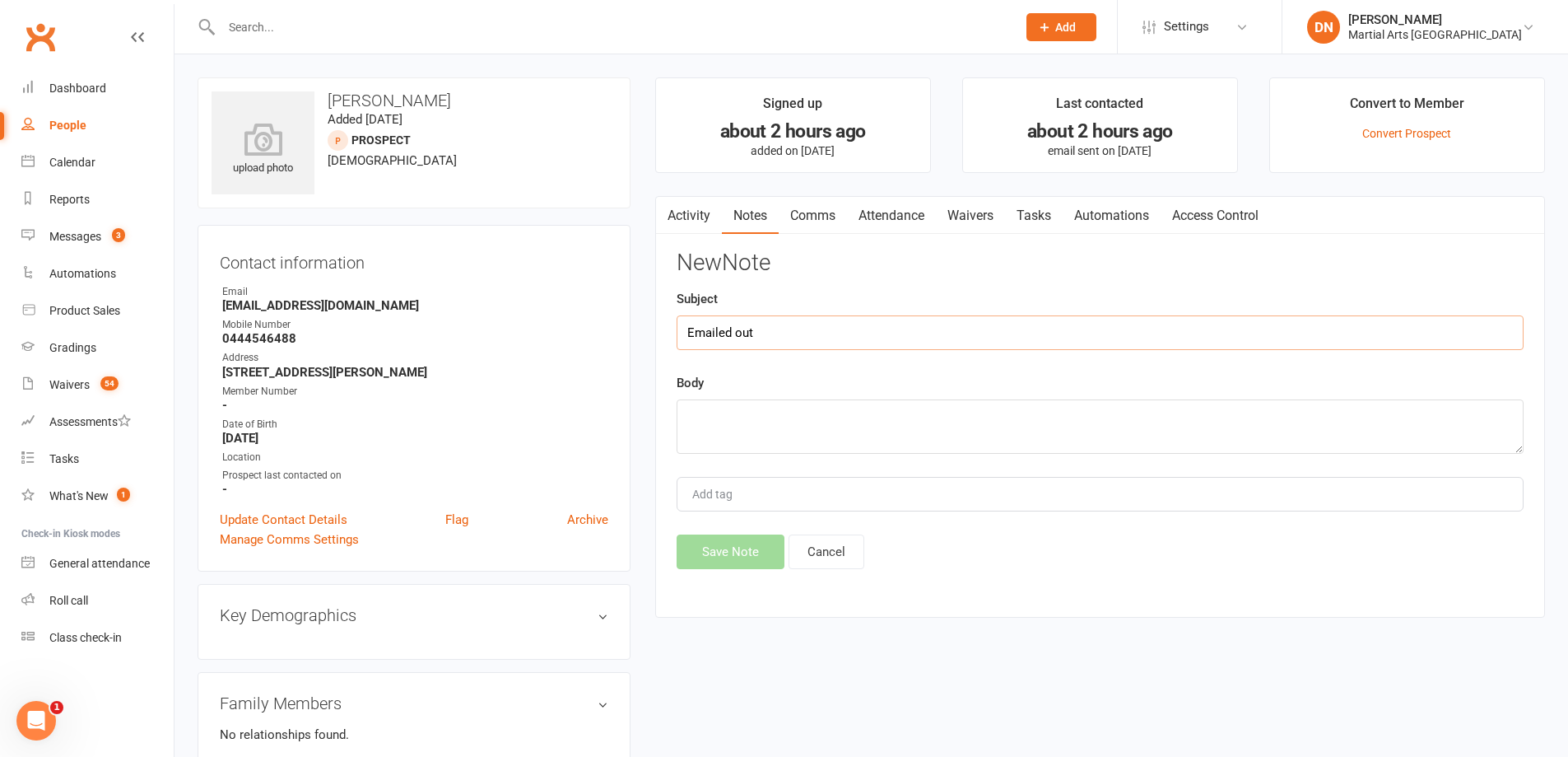
type input "Emailed out"
type textarea "asked if they want a trial"
drag, startPoint x: 756, startPoint y: 569, endPoint x: 747, endPoint y: 569, distance: 9.0
click at [752, 569] on button "Save Note" at bounding box center [730, 552] width 108 height 35
